Goal: Task Accomplishment & Management: Use online tool/utility

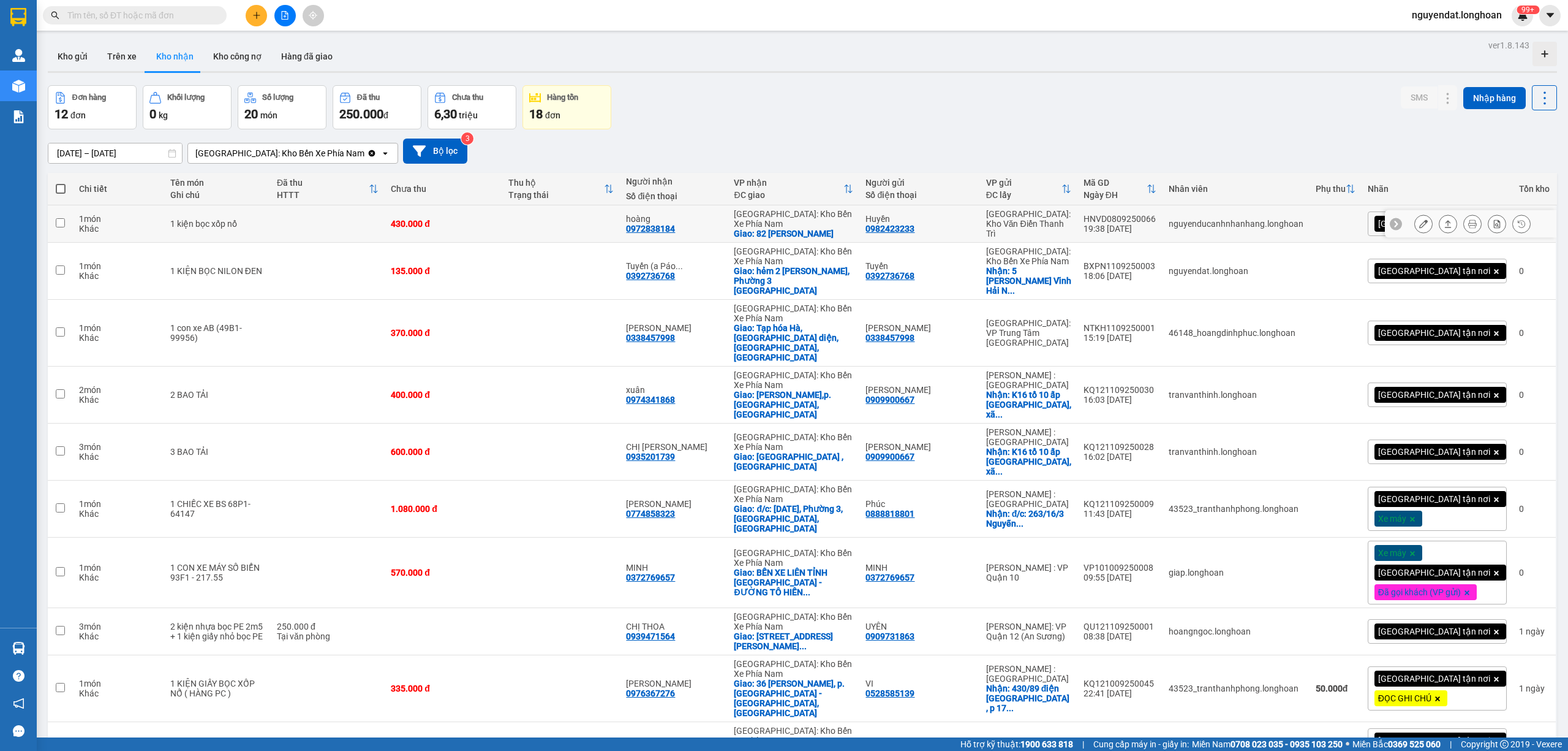
scroll to position [140, 0]
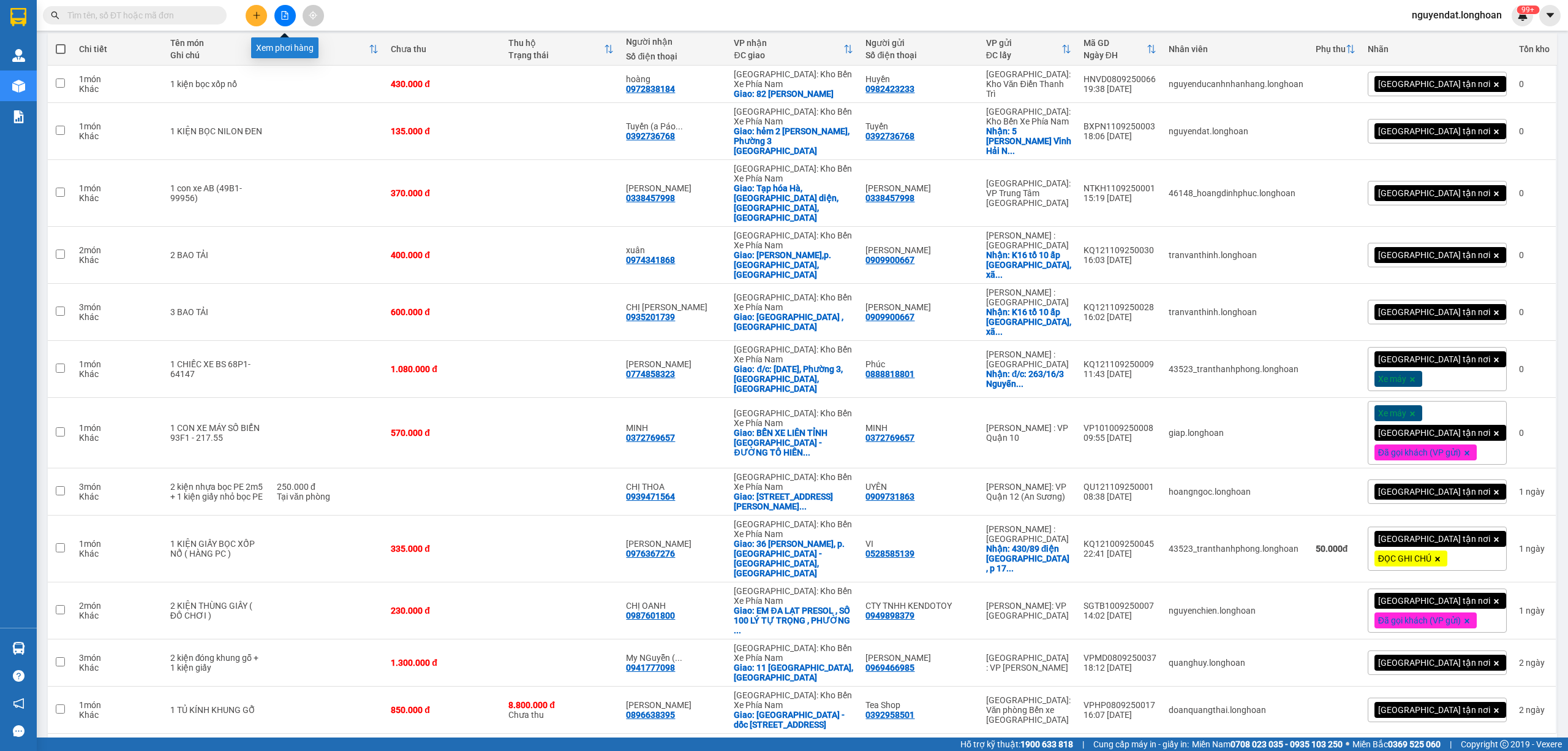
click at [289, 6] on button at bounding box center [285, 15] width 22 height 22
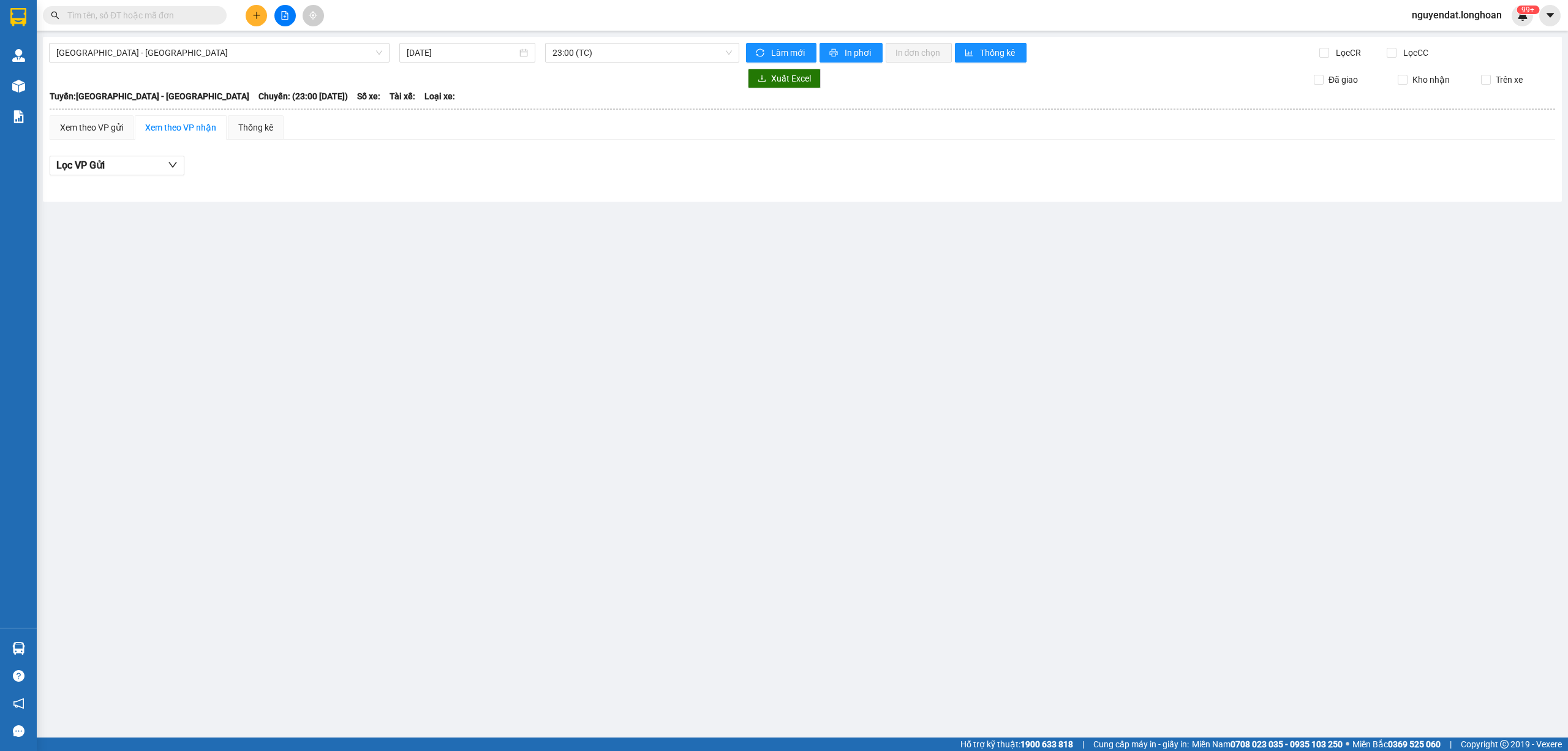
click at [277, 31] on main "[GEOGRAPHIC_DATA] - [GEOGRAPHIC_DATA] [DATE] 23:00 (TC) Làm mới In phơi In đơn …" at bounding box center [784, 368] width 1568 height 737
click at [281, 54] on span "[GEOGRAPHIC_DATA] - [GEOGRAPHIC_DATA]" at bounding box center [219, 53] width 326 height 18
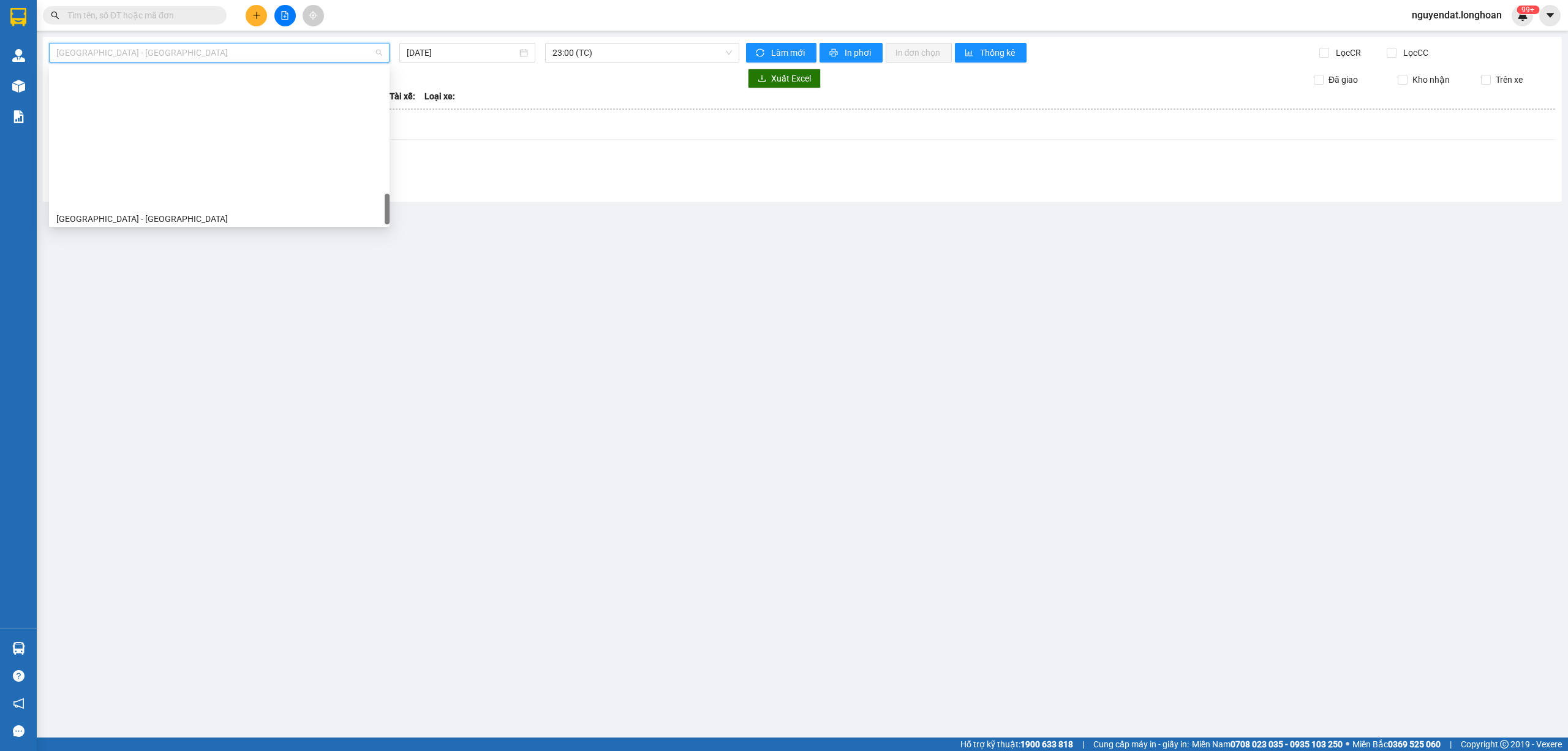
scroll to position [843, 0]
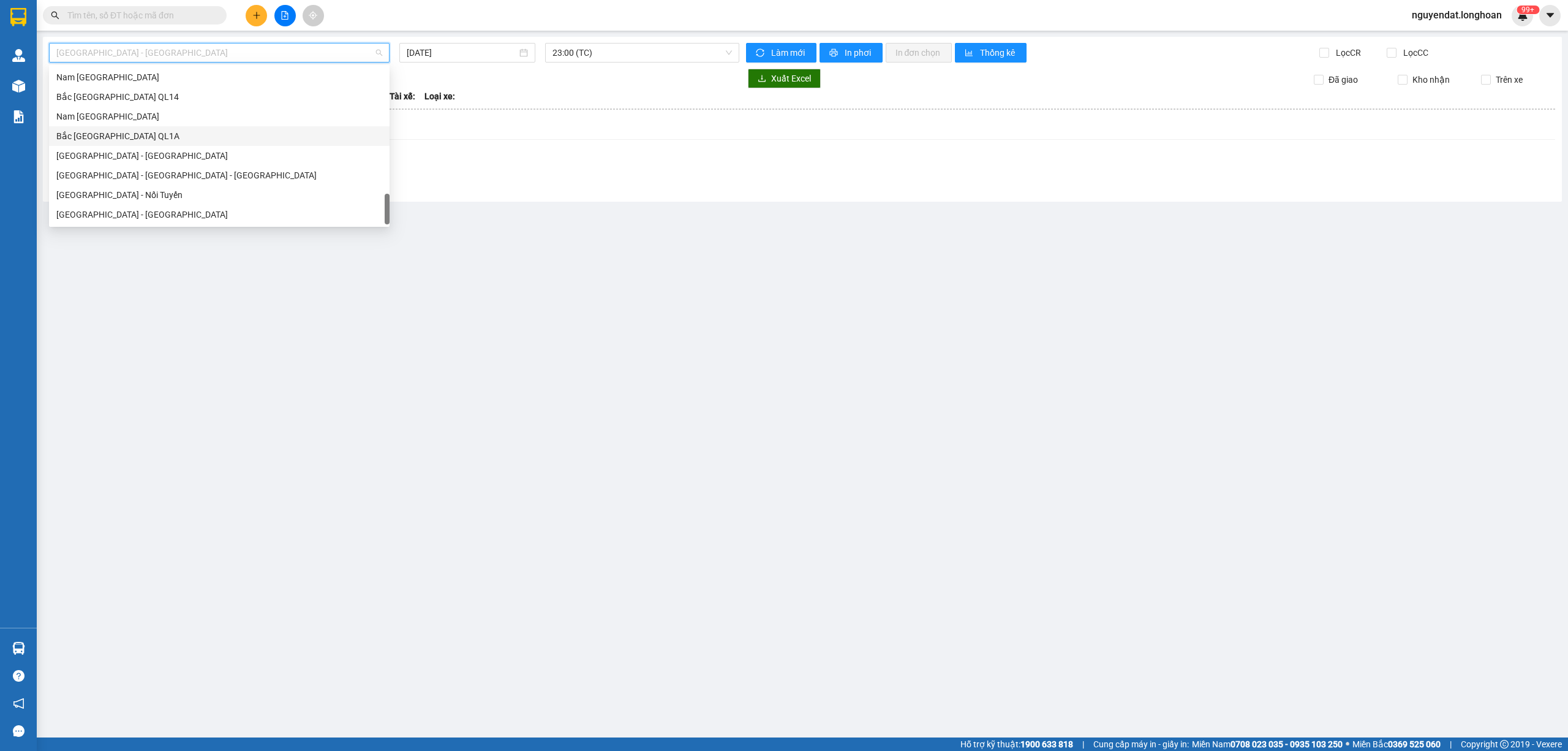
click at [144, 138] on div "Bắc [GEOGRAPHIC_DATA] QL1A" at bounding box center [219, 135] width 326 height 13
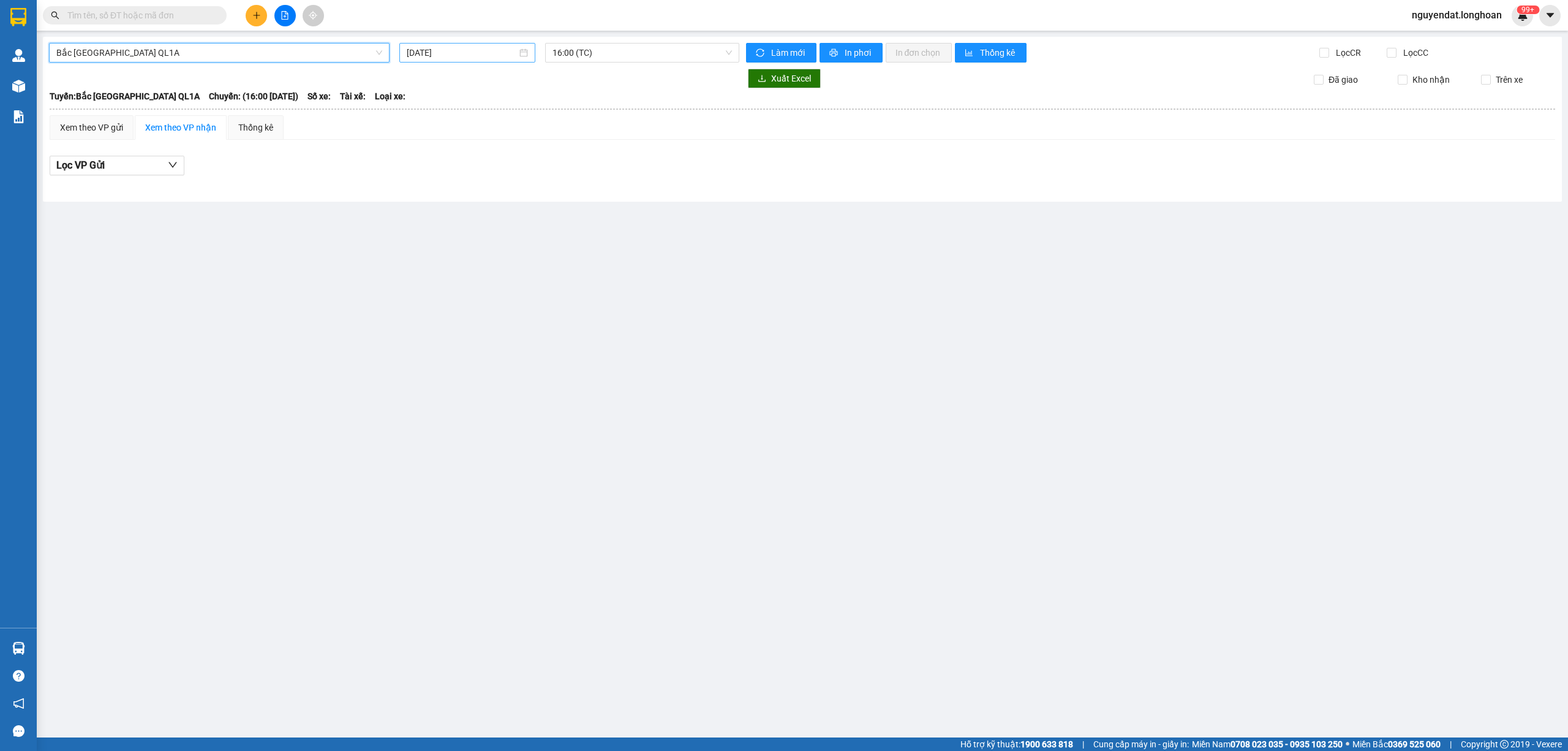
click at [466, 56] on input "[DATE]" at bounding box center [462, 52] width 110 height 13
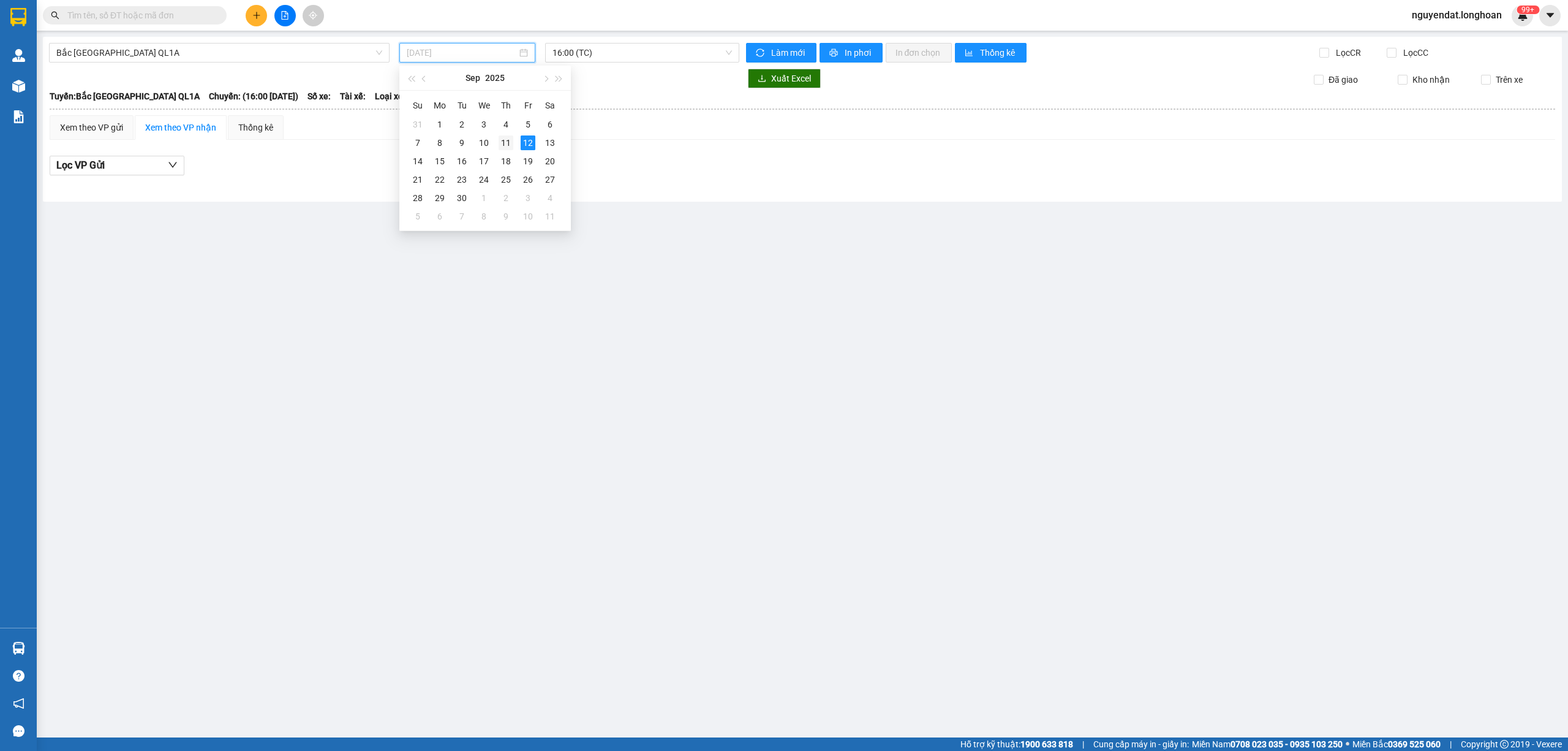
click at [500, 142] on div "11" at bounding box center [506, 142] width 15 height 15
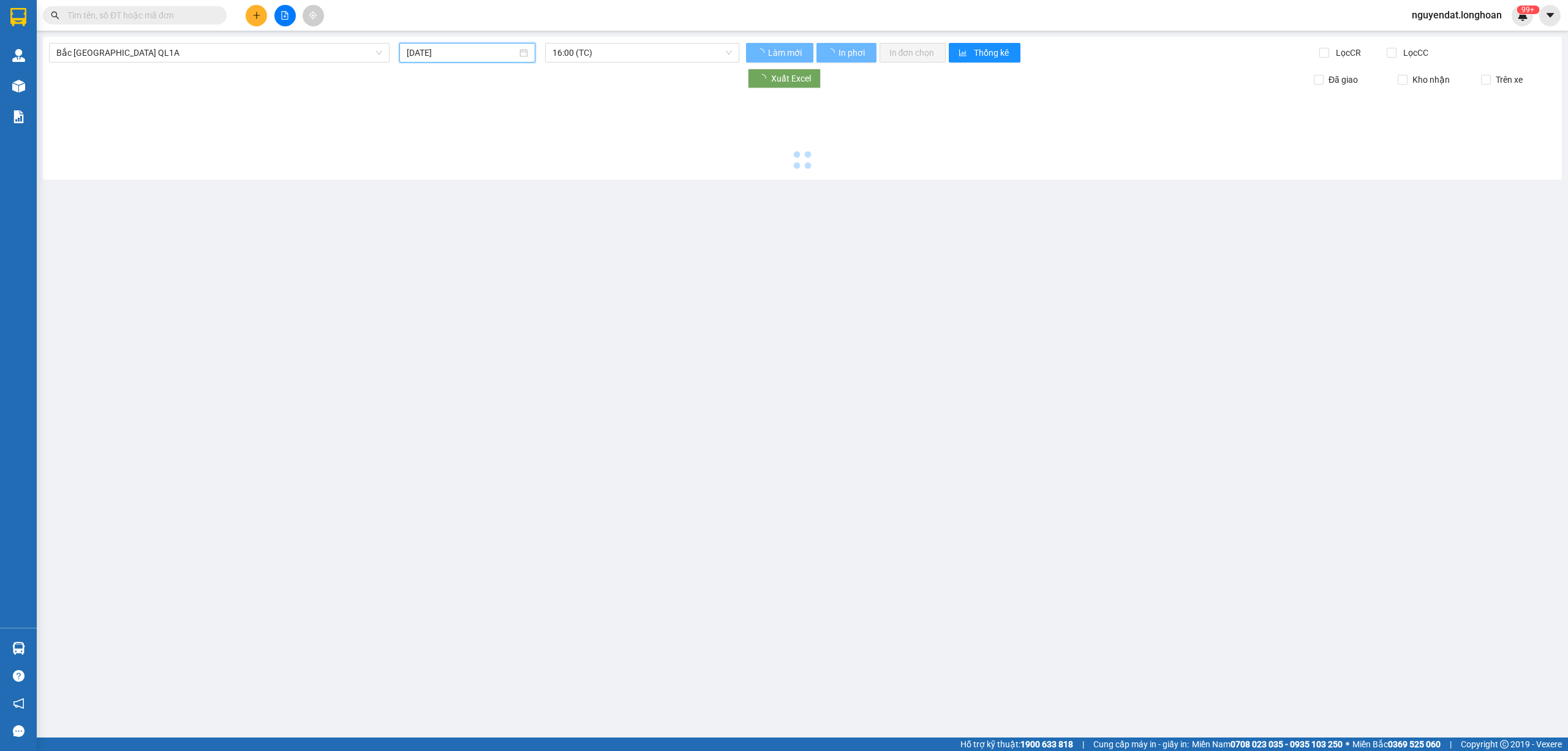
type input "[DATE]"
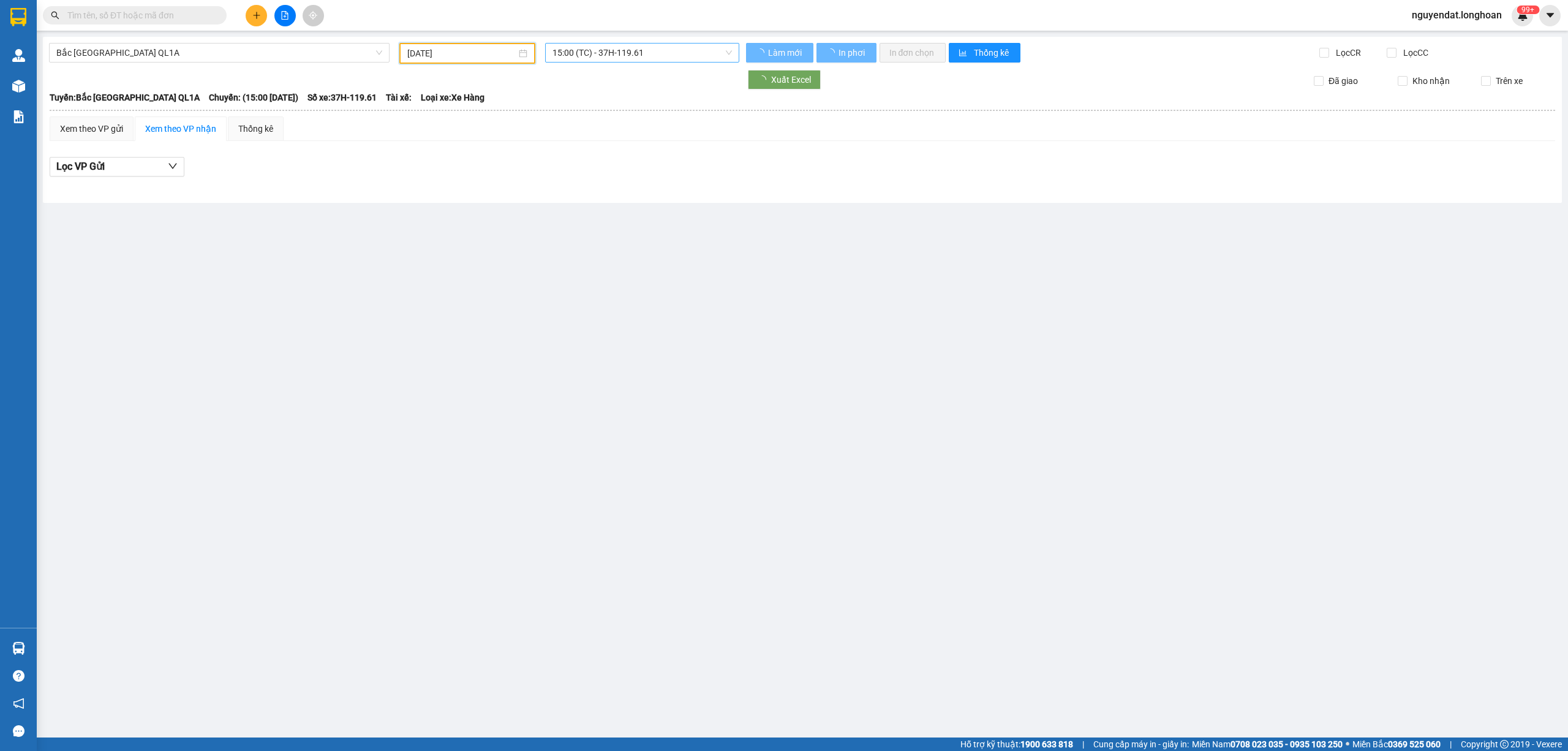
click at [655, 55] on span "15:00 (TC) - 37H-119.61" at bounding box center [642, 53] width 180 height 18
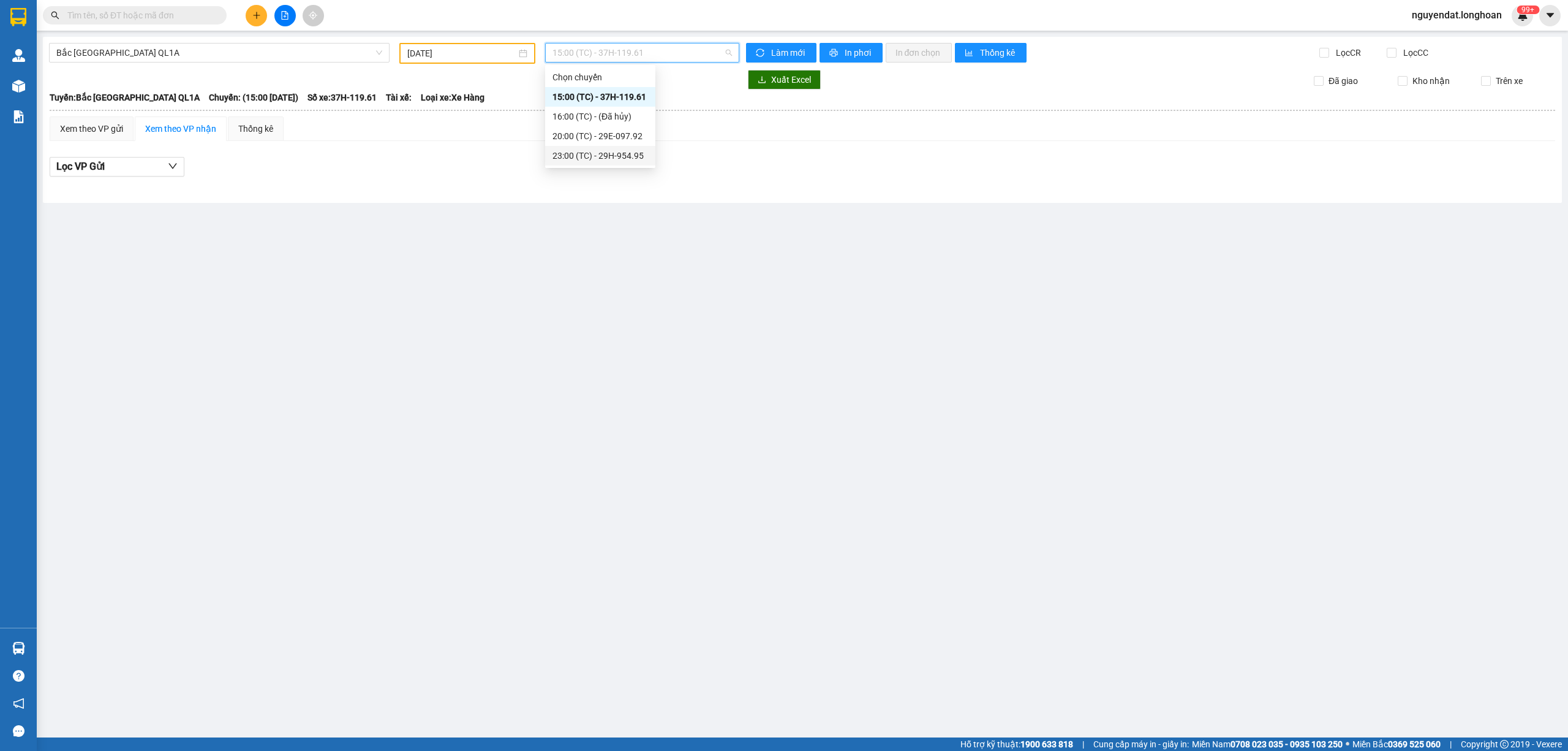
click at [635, 158] on div "23:00 (TC) - 29H-954.95" at bounding box center [601, 155] width 96 height 13
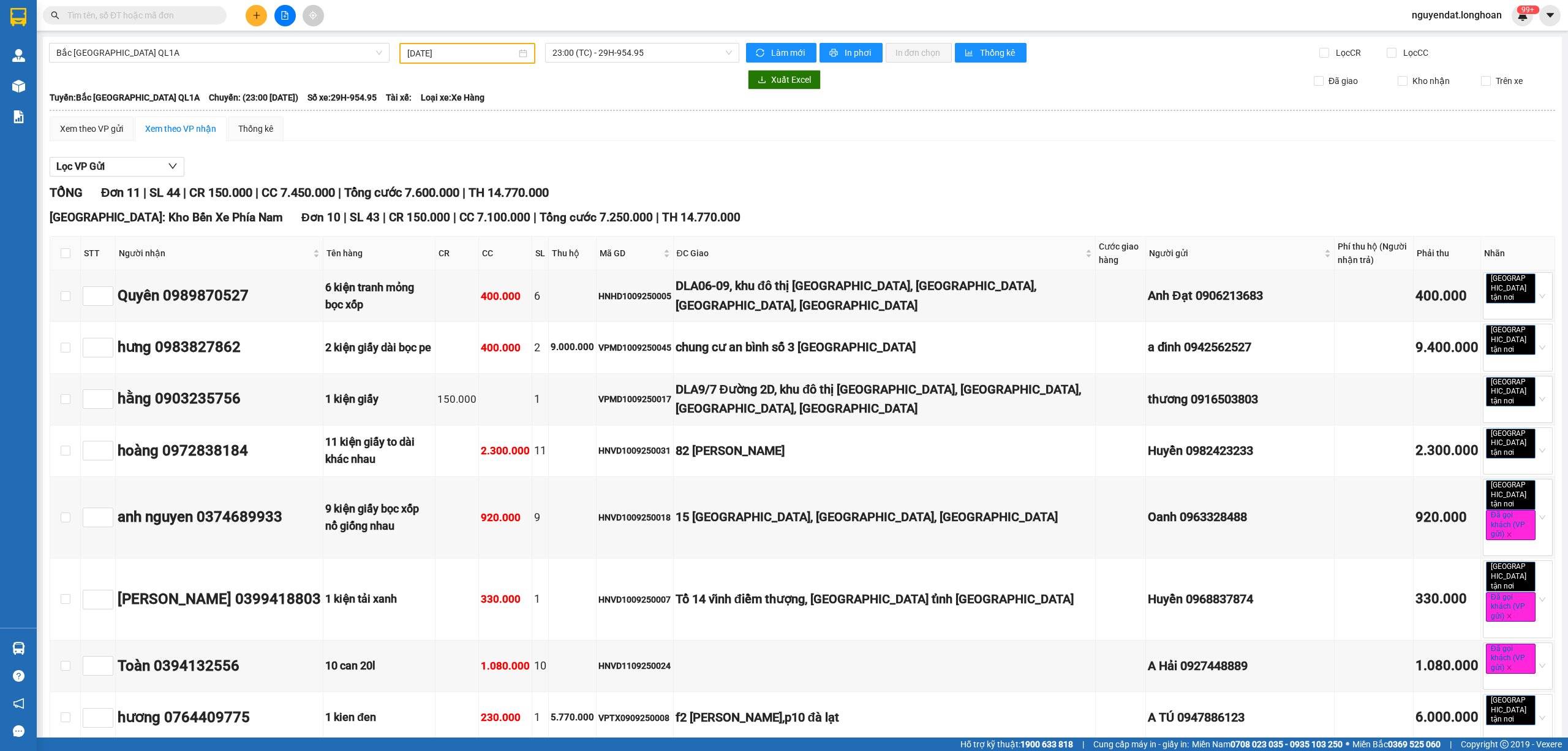
click at [180, 15] on input "text" at bounding box center [140, 15] width 144 height 13
paste input "0909250028"
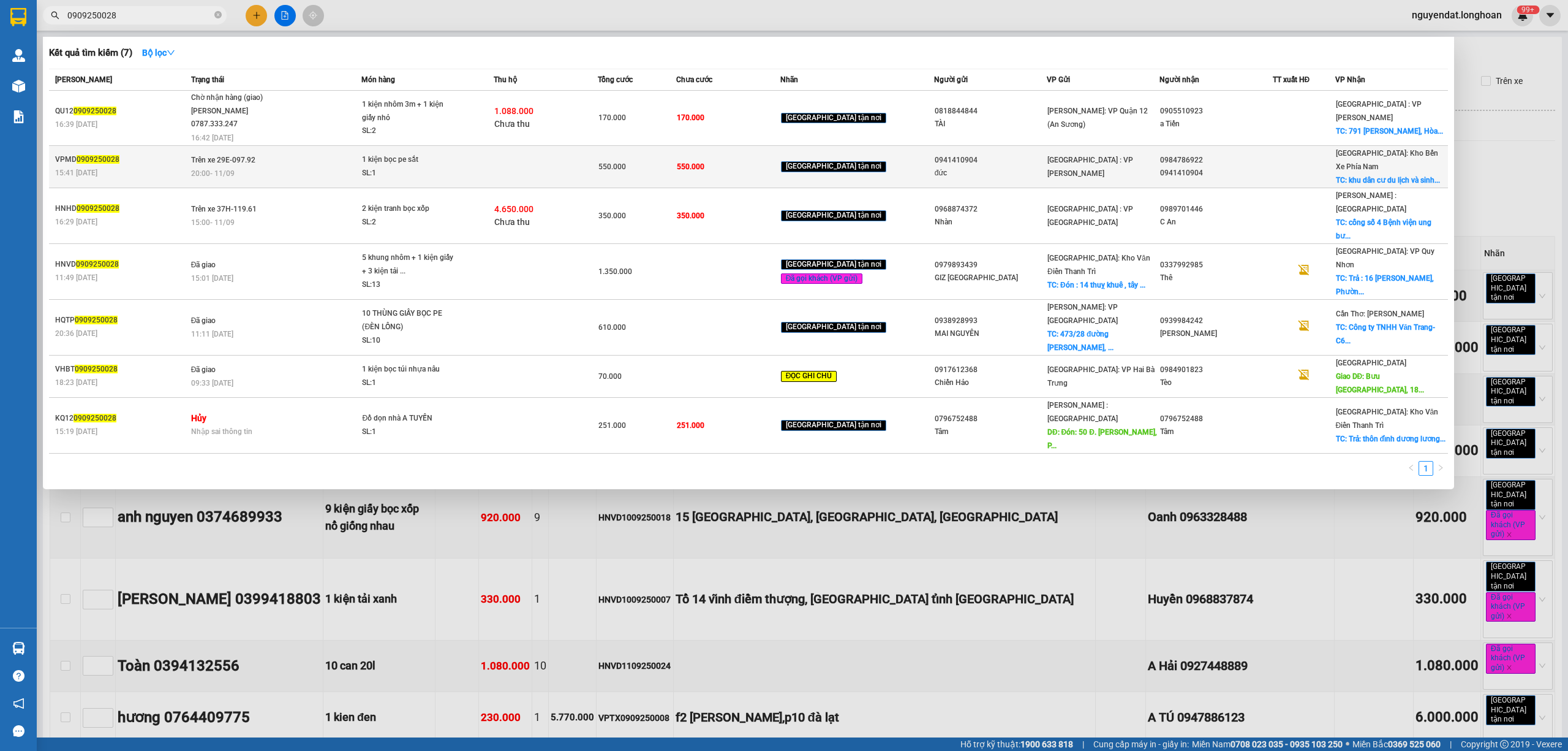
type input "0909250028"
click at [508, 155] on td at bounding box center [546, 166] width 104 height 42
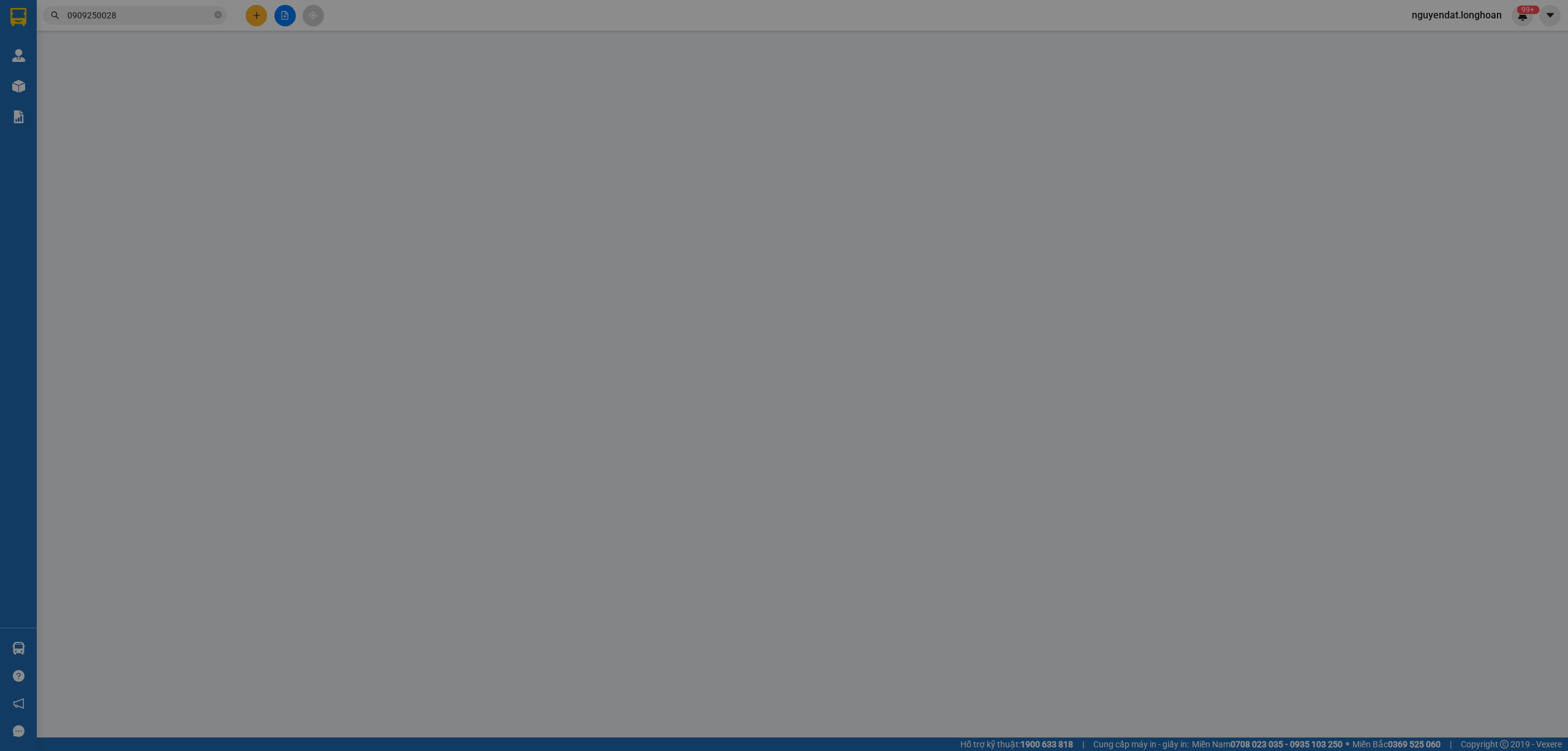
type input "0941410904"
type input "đức"
type input "0984786922"
type input "0941410904"
checkbox input "true"
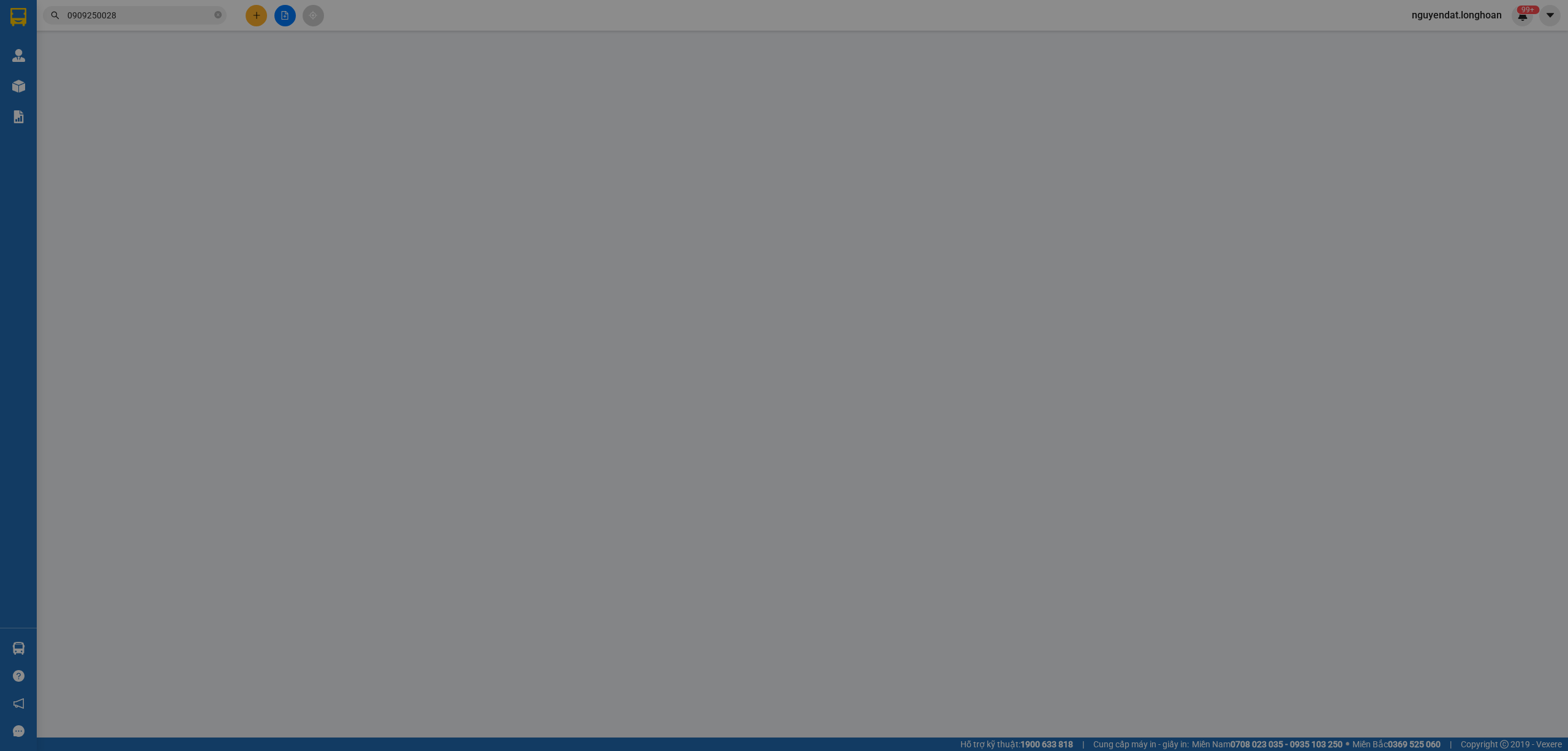
type input "khu dân cư du lịch và sinh thái phú quý [GEOGRAPHIC_DATA]"
type input "550.000"
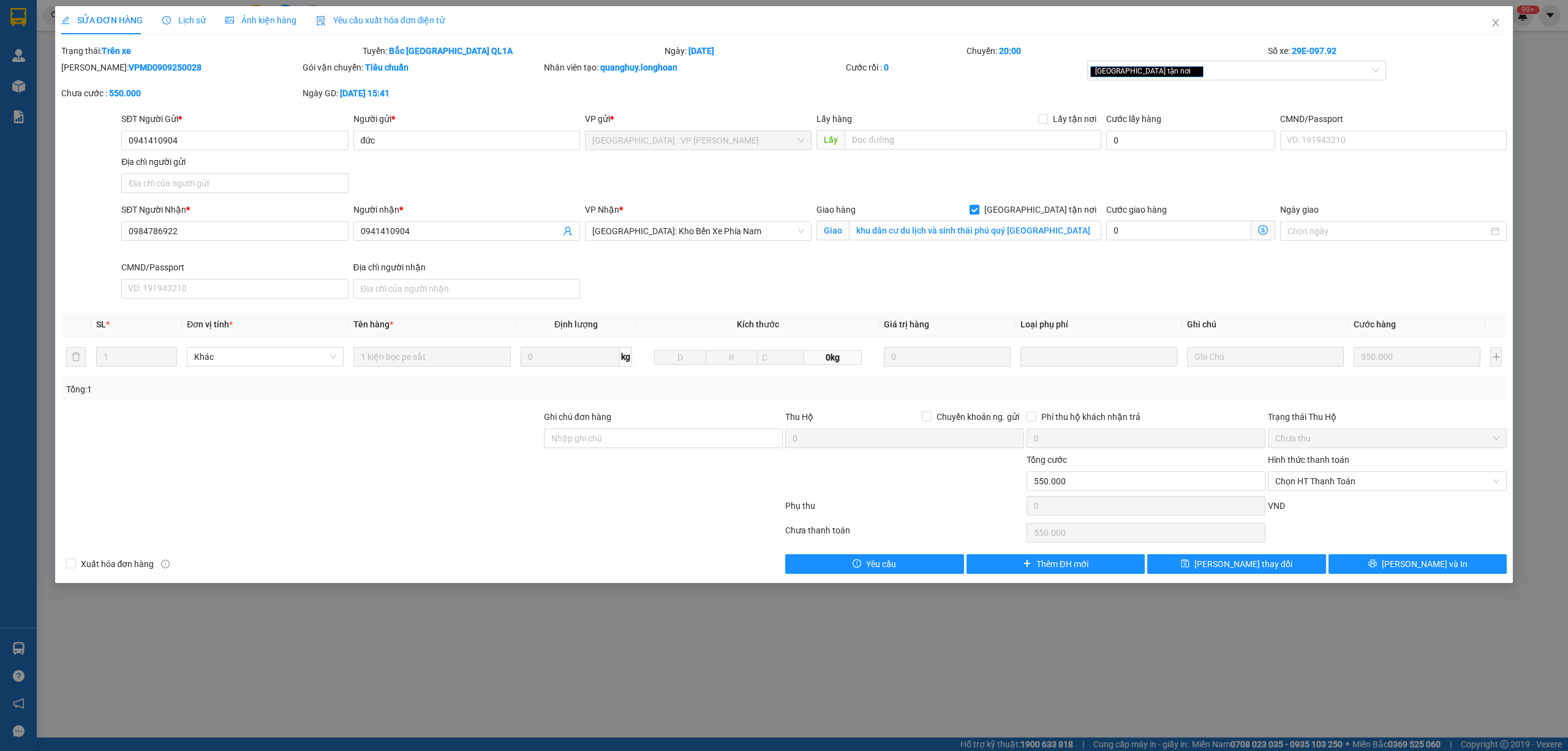
drag, startPoint x: 932, startPoint y: 182, endPoint x: 958, endPoint y: 208, distance: 36.8
click at [934, 182] on div "SĐT Người Gửi * 0941410904 Người gửi * đức VP gửi * [GEOGRAPHIC_DATA] : VP Nam …" at bounding box center [814, 154] width 1390 height 85
click at [973, 231] on input "khu dân cư du lịch và sinh thái phú quý [GEOGRAPHIC_DATA]" at bounding box center [975, 231] width 252 height 19
drag, startPoint x: 1093, startPoint y: 271, endPoint x: 1186, endPoint y: 231, distance: 101.2
click at [1093, 272] on div "SĐT Người Nhận * 0984786922 Người nhận * 0941410904 VP Nhận * [GEOGRAPHIC_DATA]…" at bounding box center [814, 253] width 1390 height 101
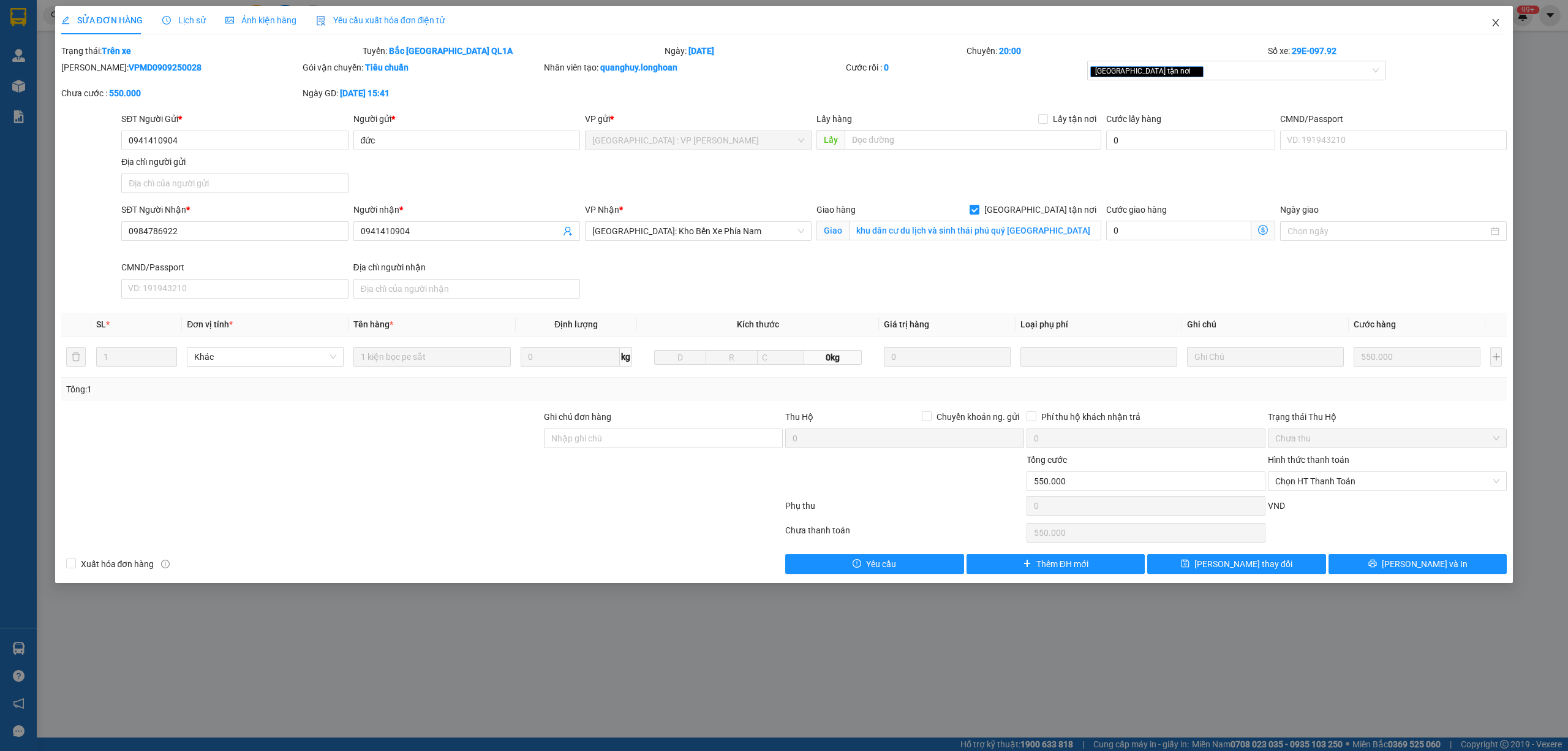
click at [1493, 18] on span "Close" at bounding box center [1495, 23] width 34 height 34
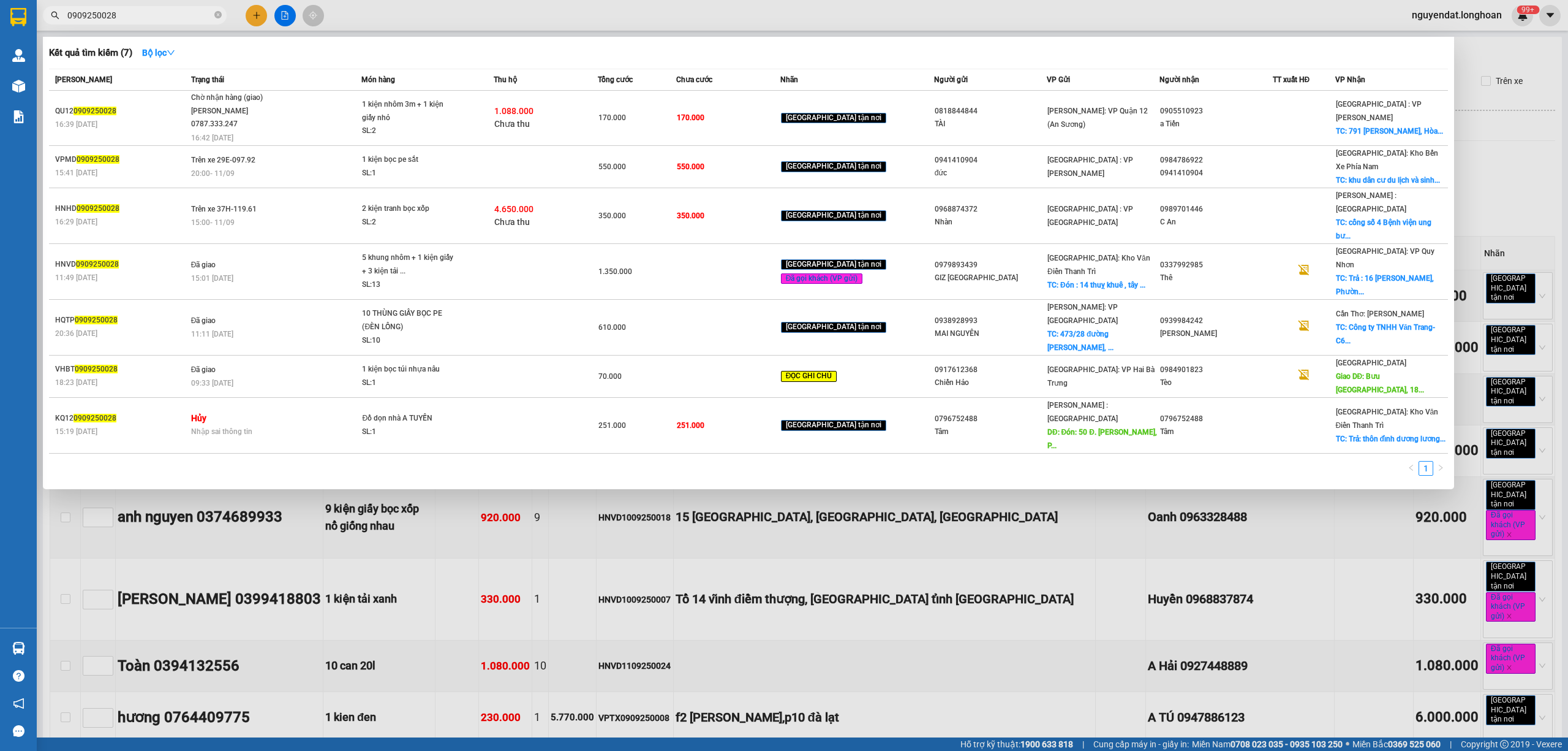
click at [138, 10] on input "0909250028" at bounding box center [140, 15] width 144 height 13
drag, startPoint x: 138, startPoint y: 10, endPoint x: 124, endPoint y: 15, distance: 14.9
click at [124, 15] on input "0909250028" at bounding box center [140, 15] width 144 height 13
drag, startPoint x: 124, startPoint y: 15, endPoint x: 40, endPoint y: 18, distance: 84.1
click at [40, 18] on div "0909250028" at bounding box center [119, 15] width 239 height 18
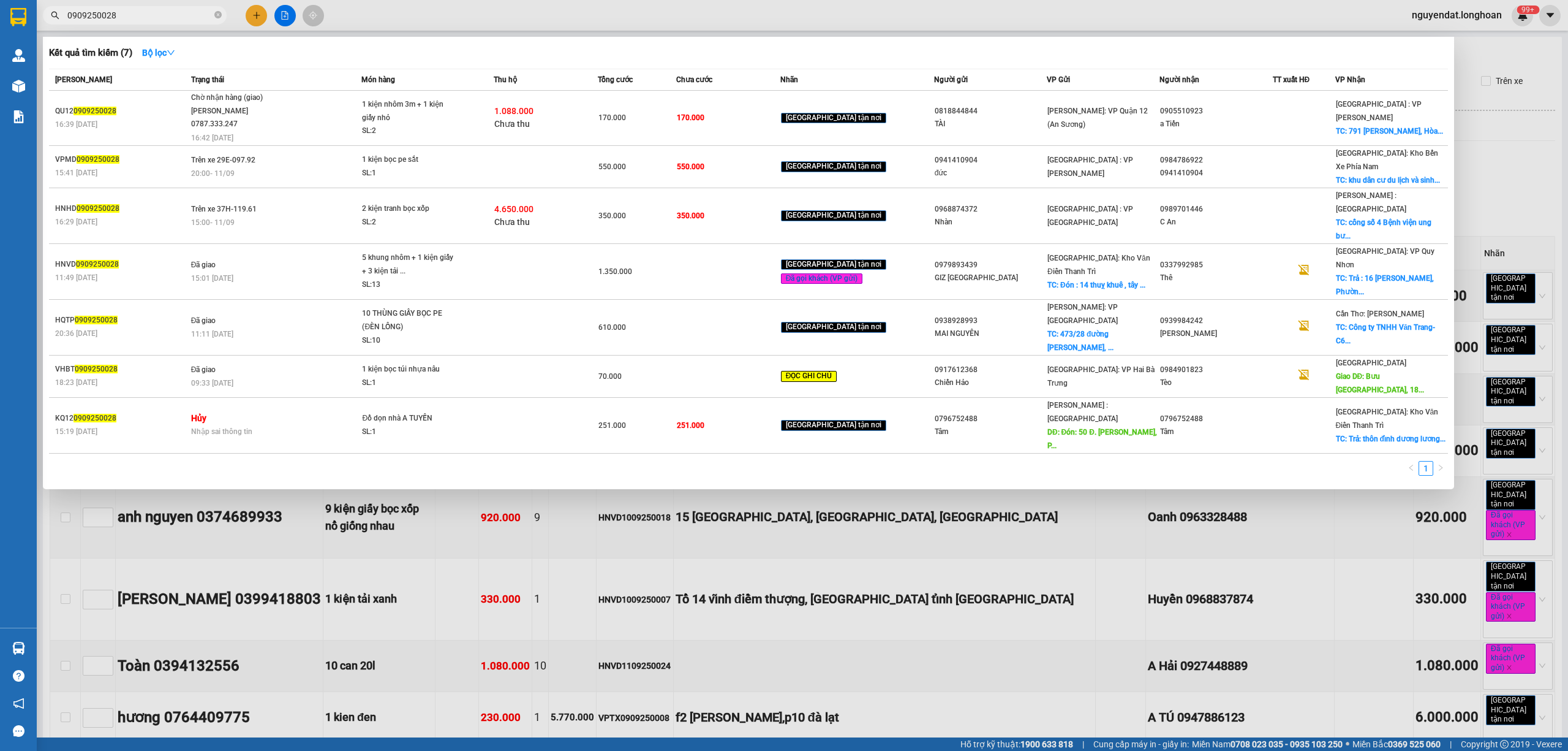
paste input "HNVD0609250058"
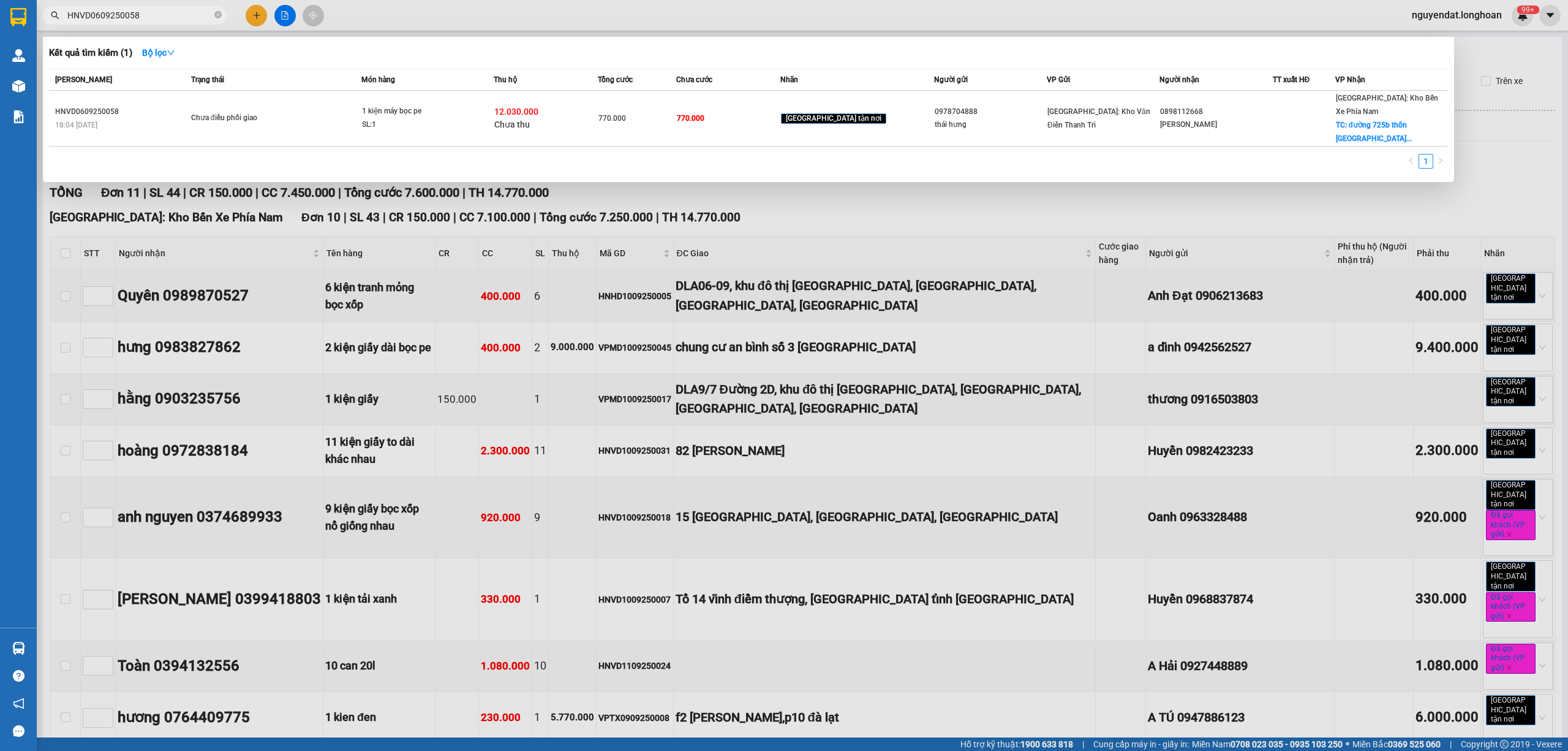
type input "HNVD0609250058"
click at [521, 507] on div at bounding box center [784, 375] width 1568 height 751
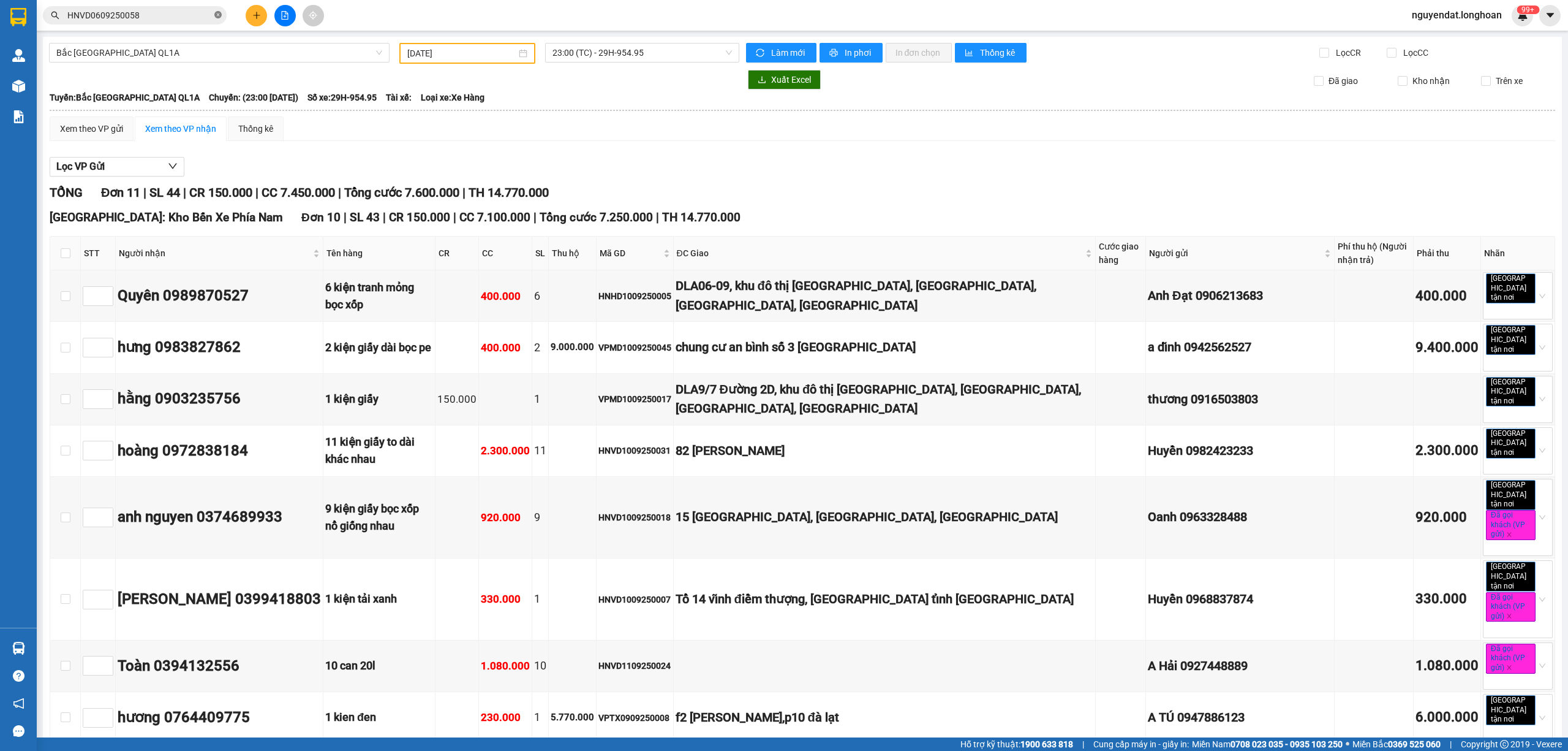
click at [219, 15] on icon "close-circle" at bounding box center [218, 15] width 8 height 8
paste input "KQ120709250013"
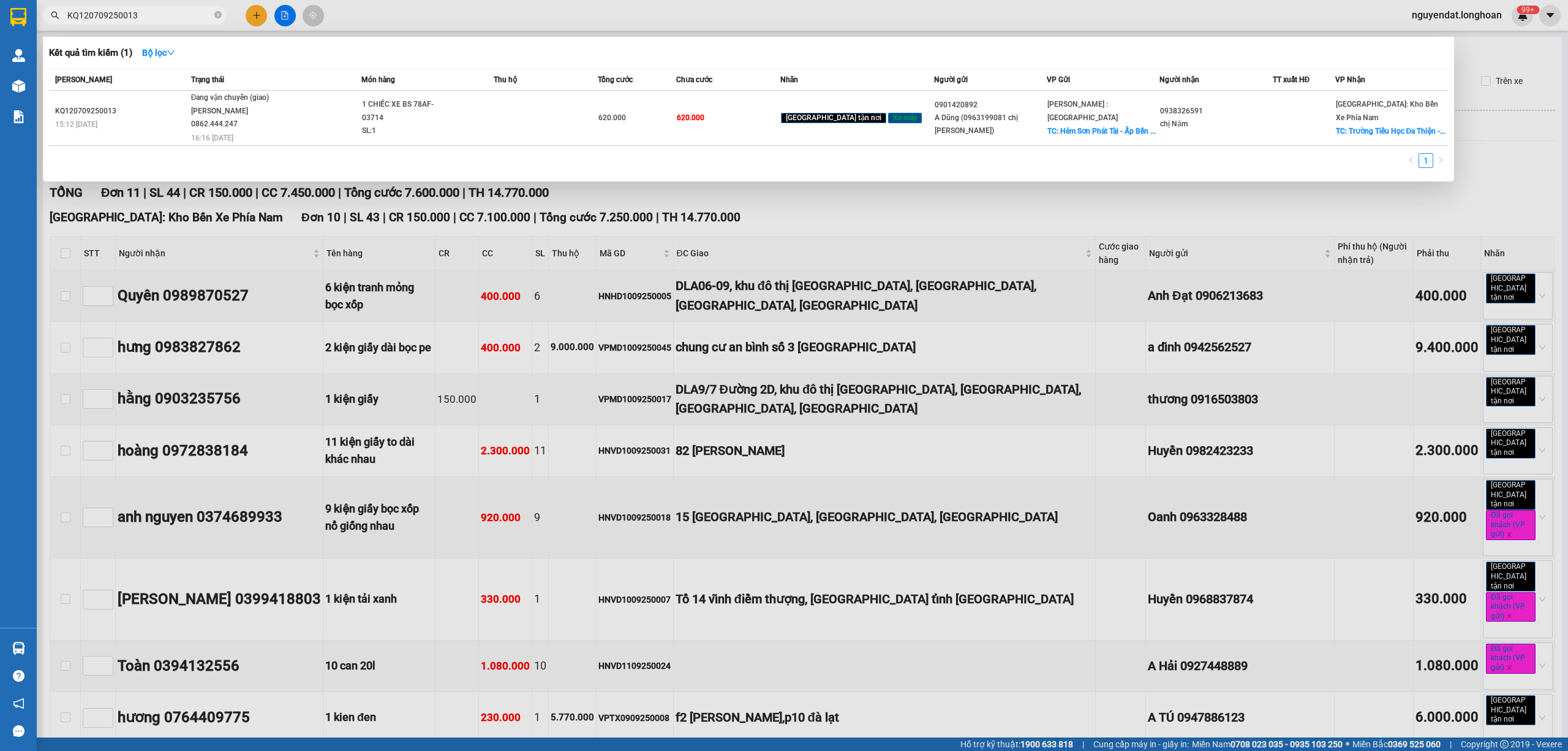
type input "KQ120709250013"
drag, startPoint x: 772, startPoint y: 179, endPoint x: 782, endPoint y: 175, distance: 10.8
click at [777, 179] on div at bounding box center [784, 375] width 1568 height 751
